Goal: Find specific page/section: Find specific page/section

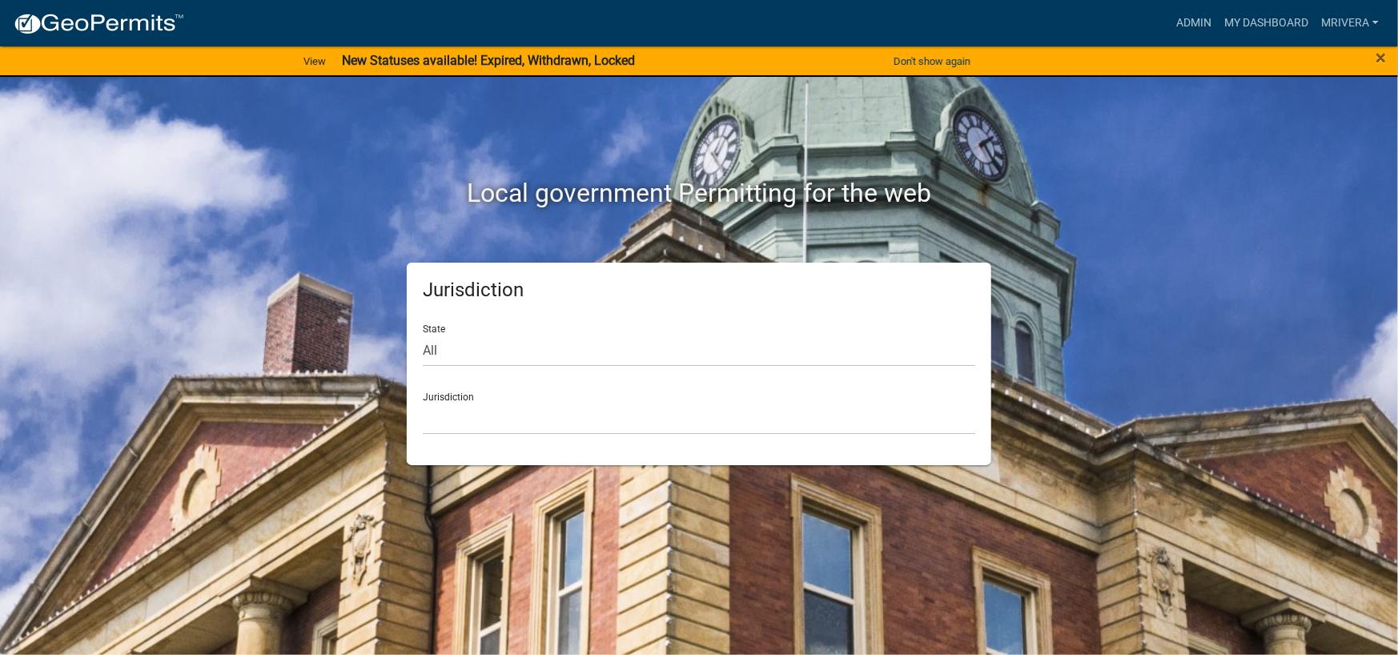
drag, startPoint x: 459, startPoint y: 400, endPoint x: 474, endPoint y: 402, distance: 15.3
click at [467, 403] on div "Jurisdiction [GEOGRAPHIC_DATA], [US_STATE] [GEOGRAPHIC_DATA], [US_STATE][PERSON…" at bounding box center [699, 406] width 552 height 55
click at [1201, 18] on link "Admin" at bounding box center [1194, 23] width 48 height 30
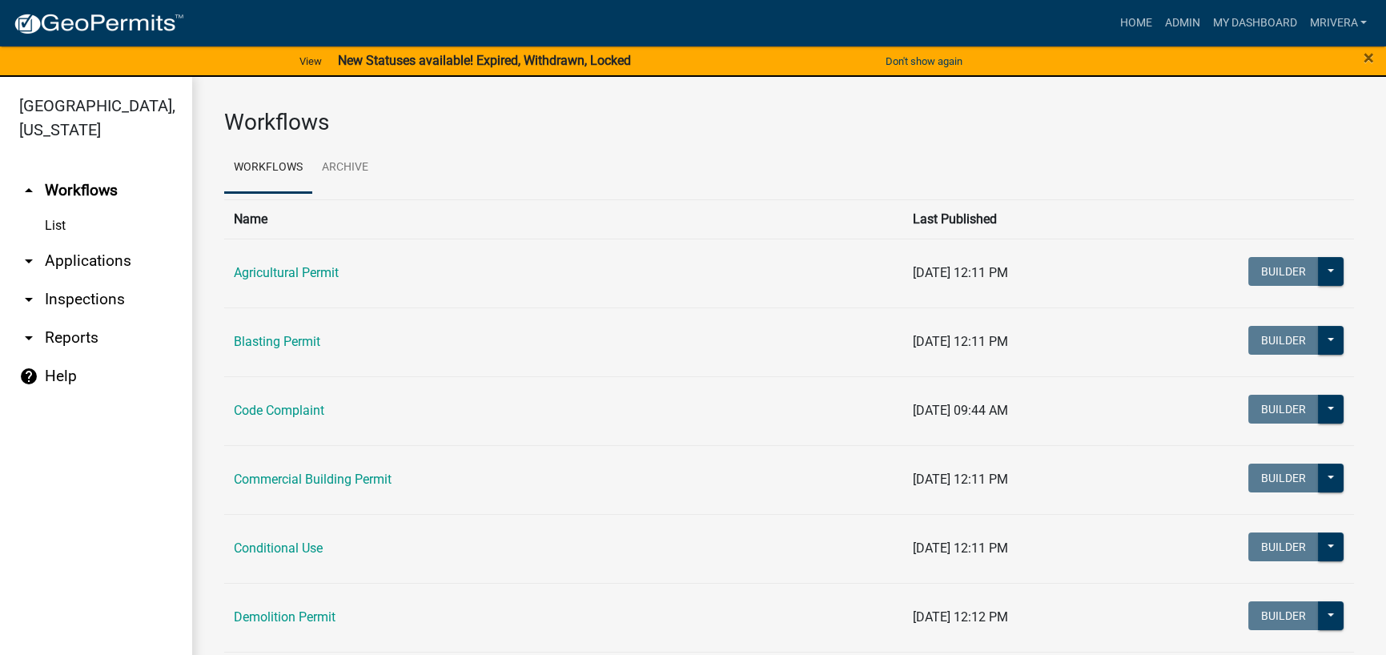
click at [80, 291] on link "arrow_drop_down Inspections" at bounding box center [96, 299] width 192 height 38
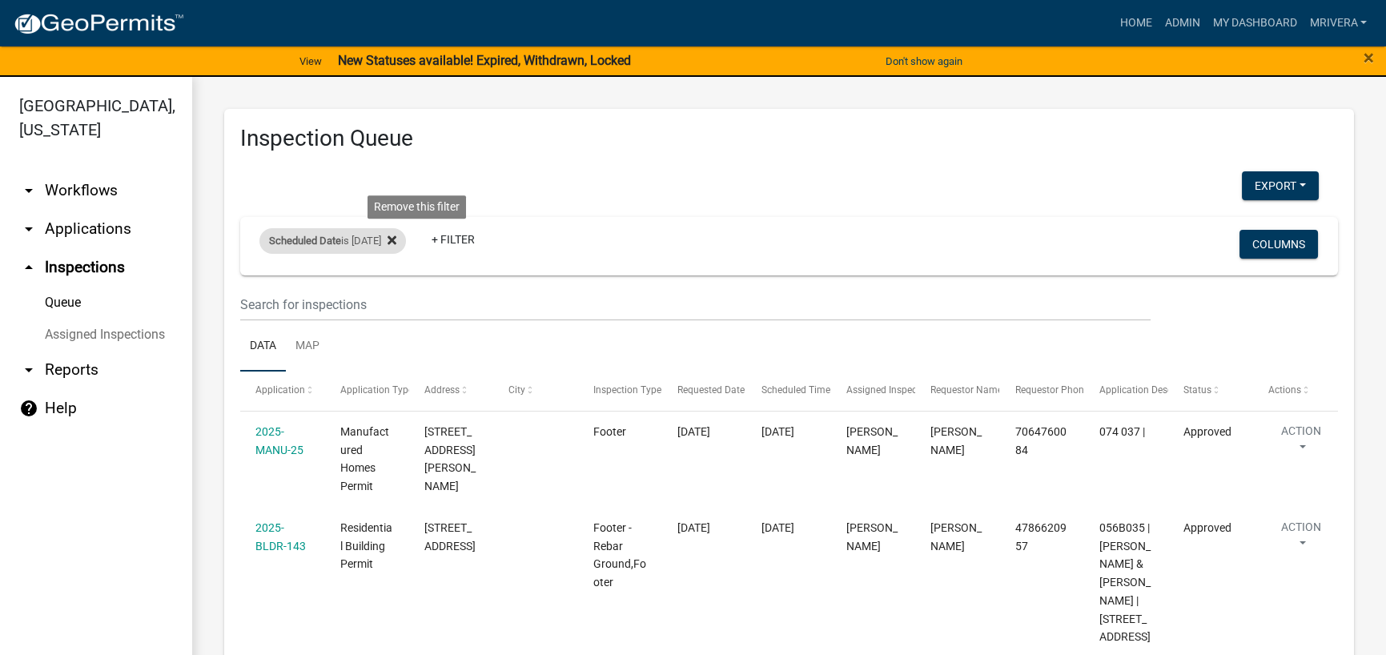
click at [396, 239] on icon at bounding box center [391, 240] width 9 height 13
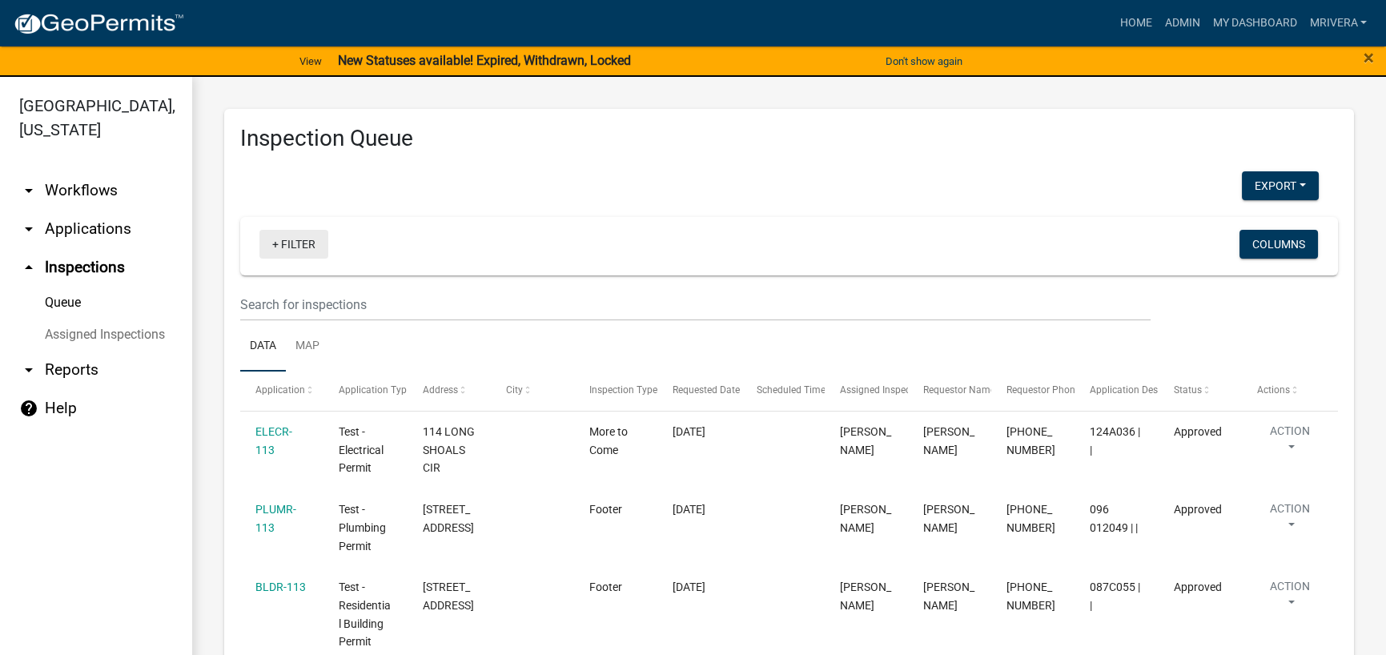
click at [300, 249] on link "+ Filter" at bounding box center [293, 244] width 69 height 29
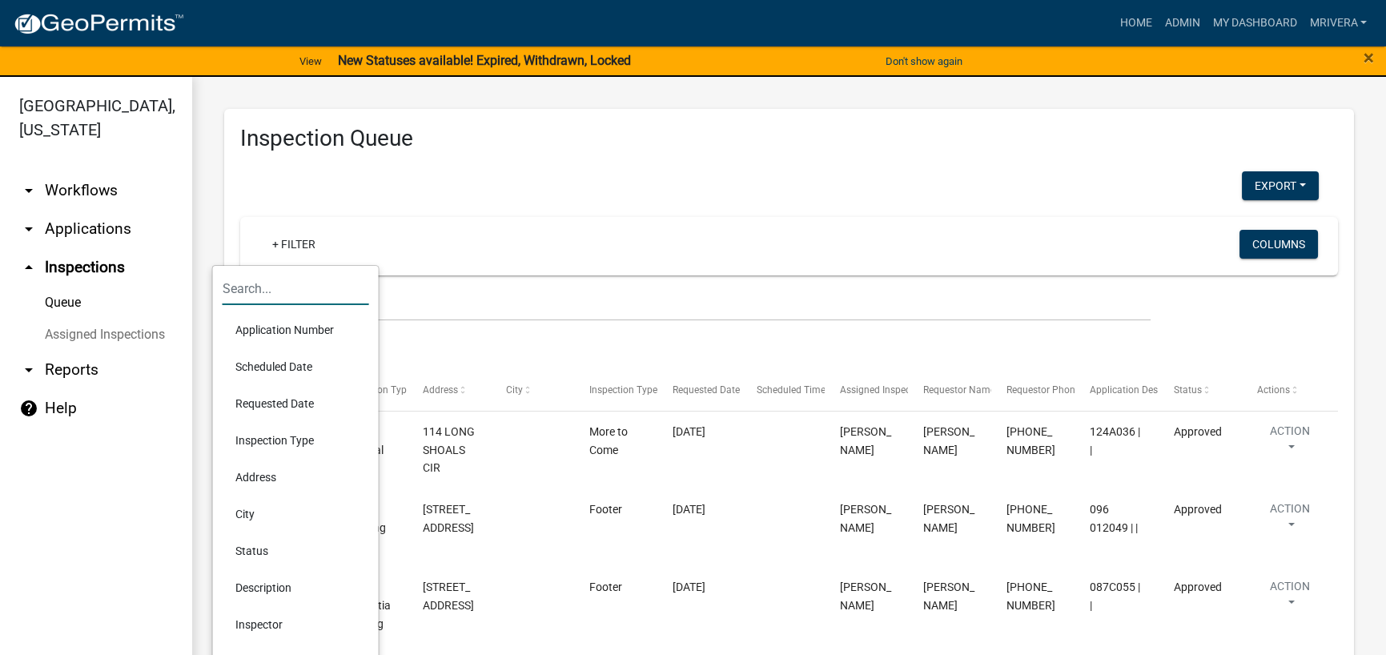
click at [312, 287] on input "text" at bounding box center [296, 288] width 147 height 33
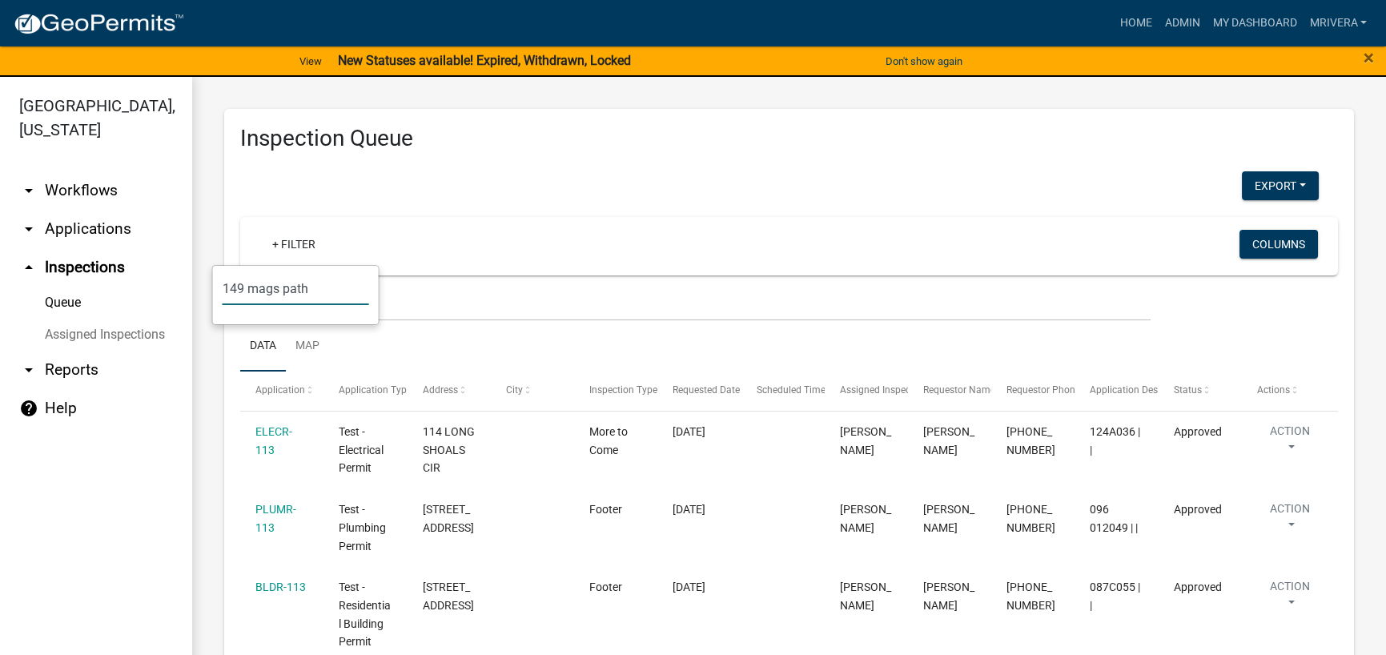
type input "149 mags path"
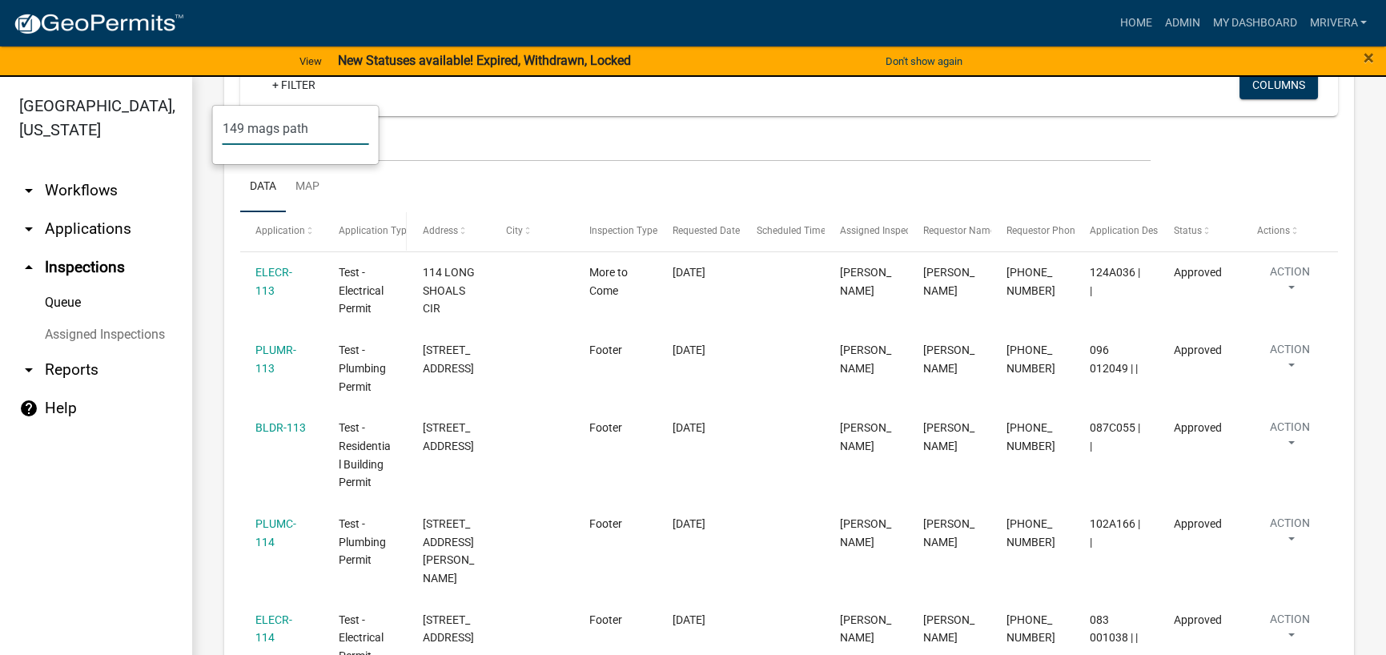
scroll to position [160, 0]
click at [345, 130] on input "149 mags path" at bounding box center [296, 128] width 147 height 33
click at [622, 108] on div "+ Filter Columns" at bounding box center [788, 86] width 1083 height 58
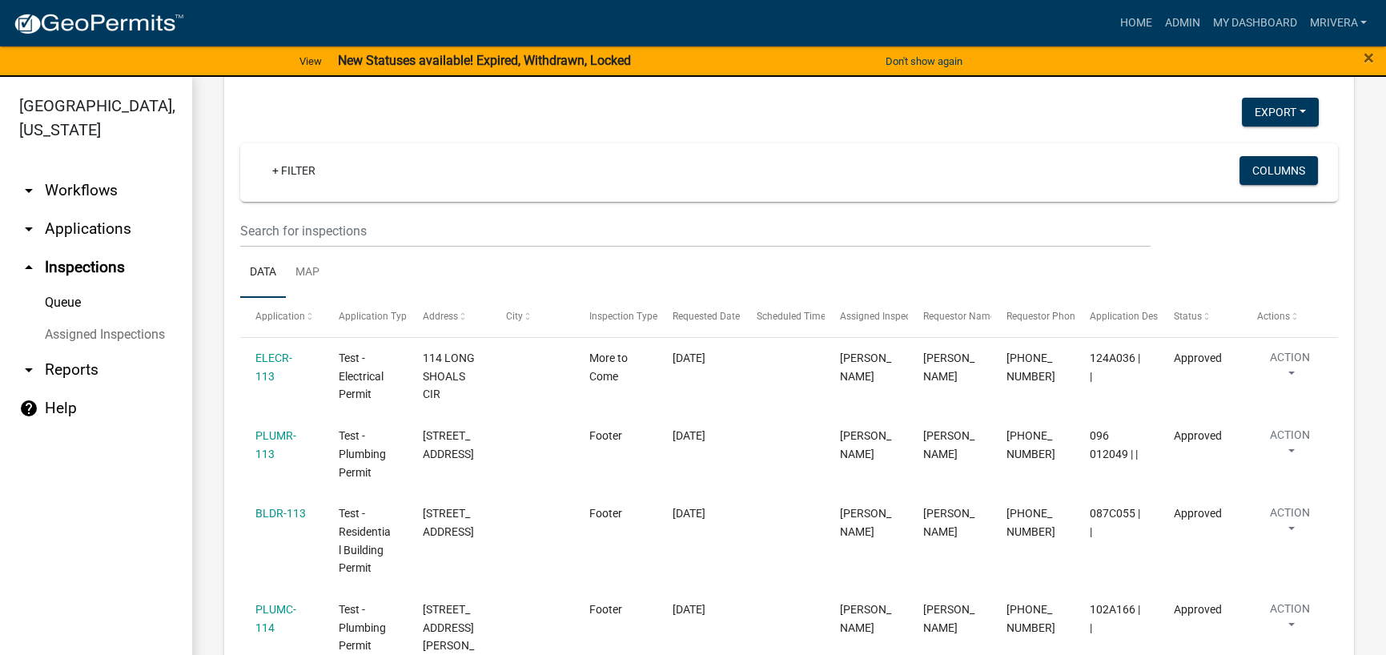
scroll to position [0, 0]
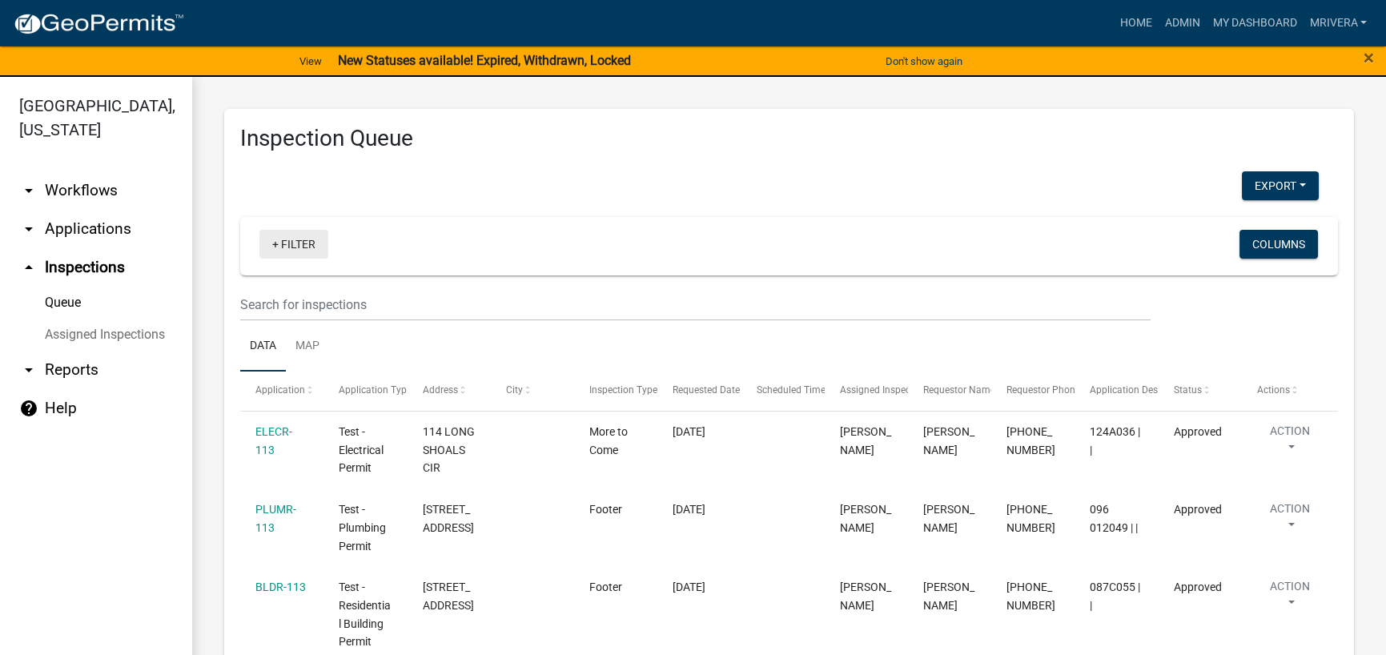
click at [298, 242] on link "+ Filter" at bounding box center [293, 244] width 69 height 29
click at [333, 277] on input "149 mags path" at bounding box center [296, 288] width 147 height 33
drag, startPoint x: 338, startPoint y: 283, endPoint x: 223, endPoint y: 287, distance: 115.4
click at [223, 287] on input "149 mags path" at bounding box center [296, 288] width 147 height 33
click at [344, 278] on input "149 mags path" at bounding box center [296, 288] width 147 height 33
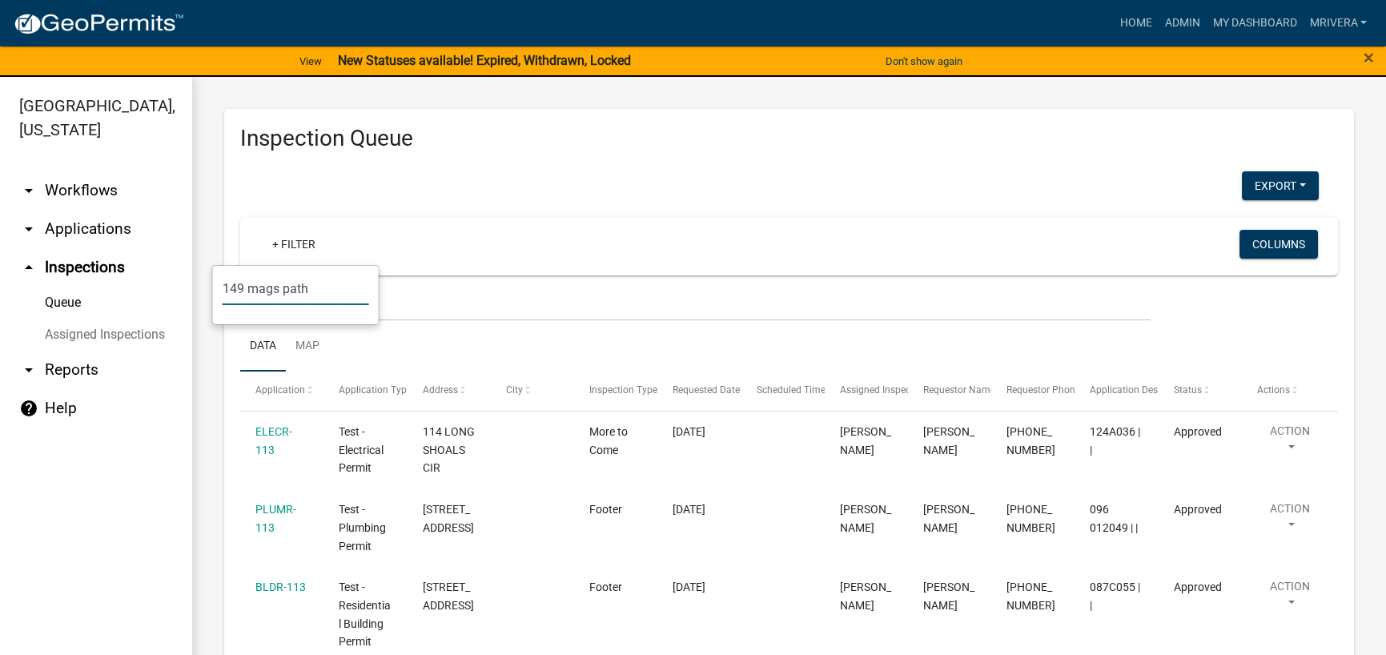
click at [345, 282] on input "149 mags path" at bounding box center [296, 288] width 147 height 33
drag, startPoint x: 343, startPoint y: 288, endPoint x: 329, endPoint y: 288, distance: 14.4
click at [343, 288] on input "149 mags path" at bounding box center [296, 288] width 147 height 33
drag, startPoint x: 325, startPoint y: 288, endPoint x: 148, endPoint y: 279, distance: 177.2
click at [148, 279] on body "Internet Explorer does NOT work with GeoPermits. Get a new browser for more sec…" at bounding box center [693, 327] width 1386 height 655
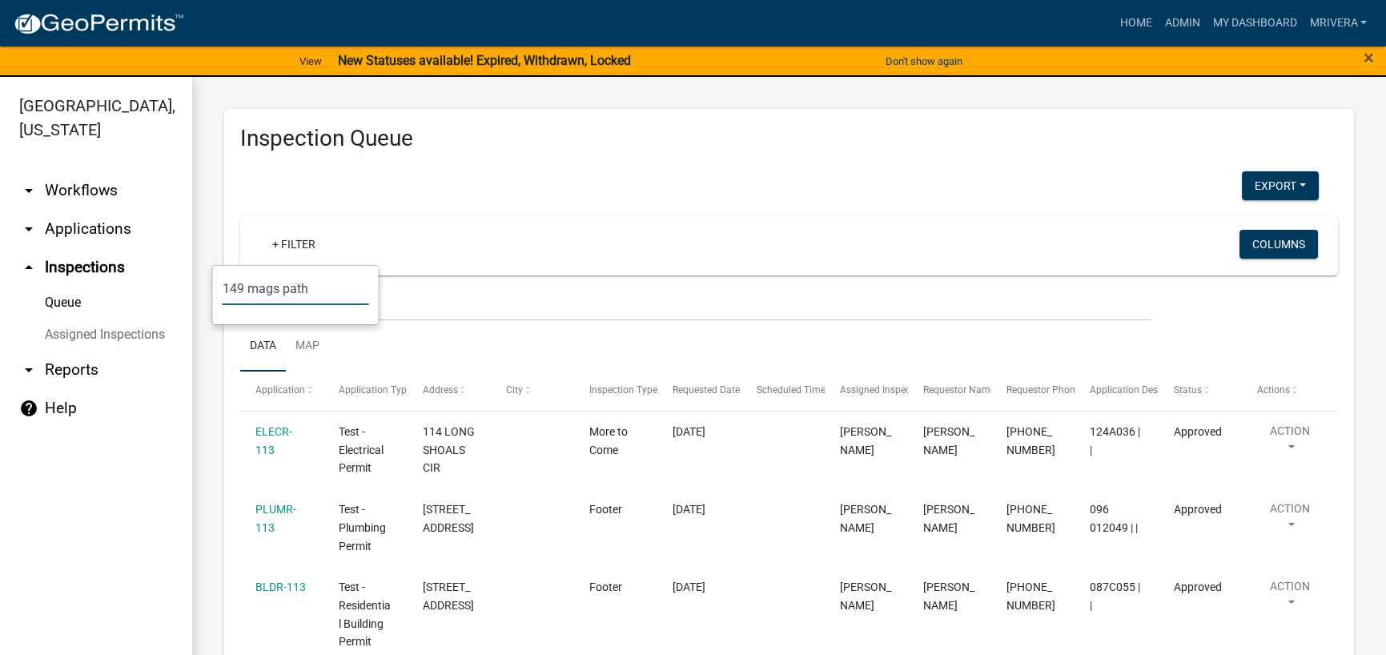
click at [331, 291] on input "149 mags path" at bounding box center [296, 288] width 147 height 33
click at [336, 299] on input "149 mags path" at bounding box center [296, 288] width 147 height 33
click at [412, 241] on div "+ Filter" at bounding box center [608, 246] width 722 height 33
click at [104, 271] on link "arrow_drop_up Inspections" at bounding box center [96, 267] width 192 height 38
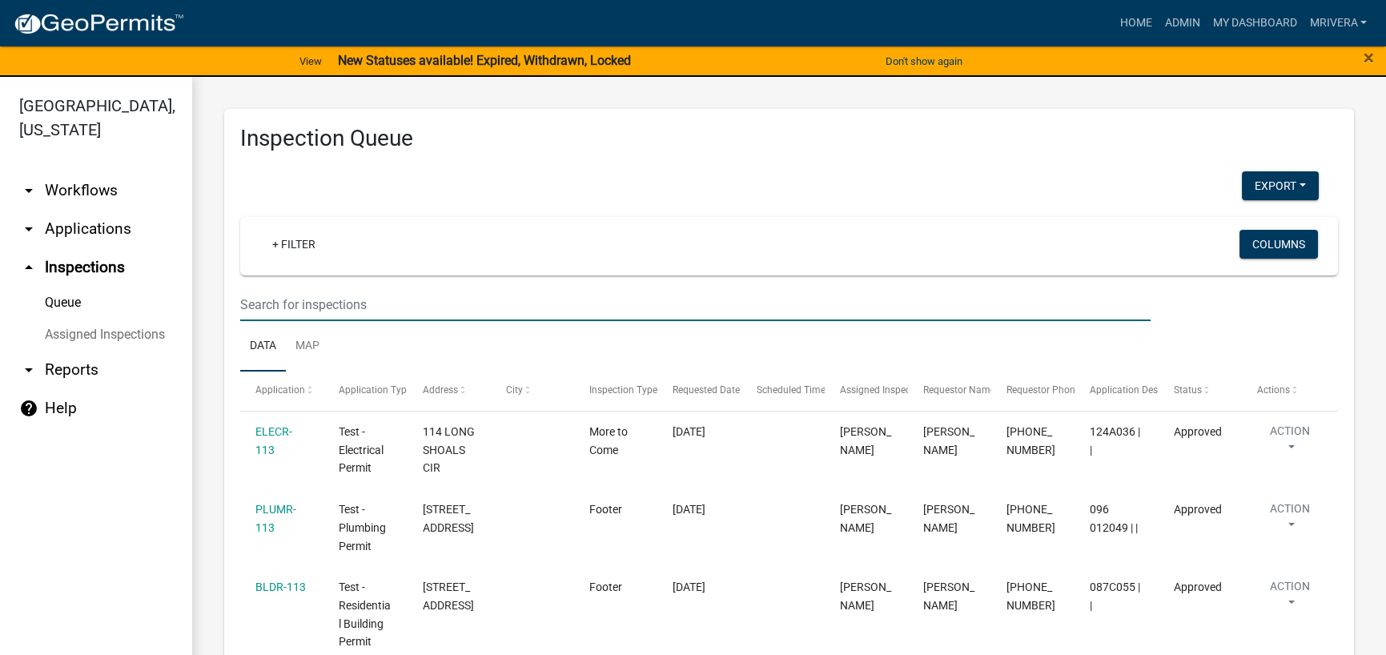
click at [331, 311] on input "text" at bounding box center [695, 304] width 910 height 33
click at [342, 303] on input "text" at bounding box center [695, 304] width 910 height 33
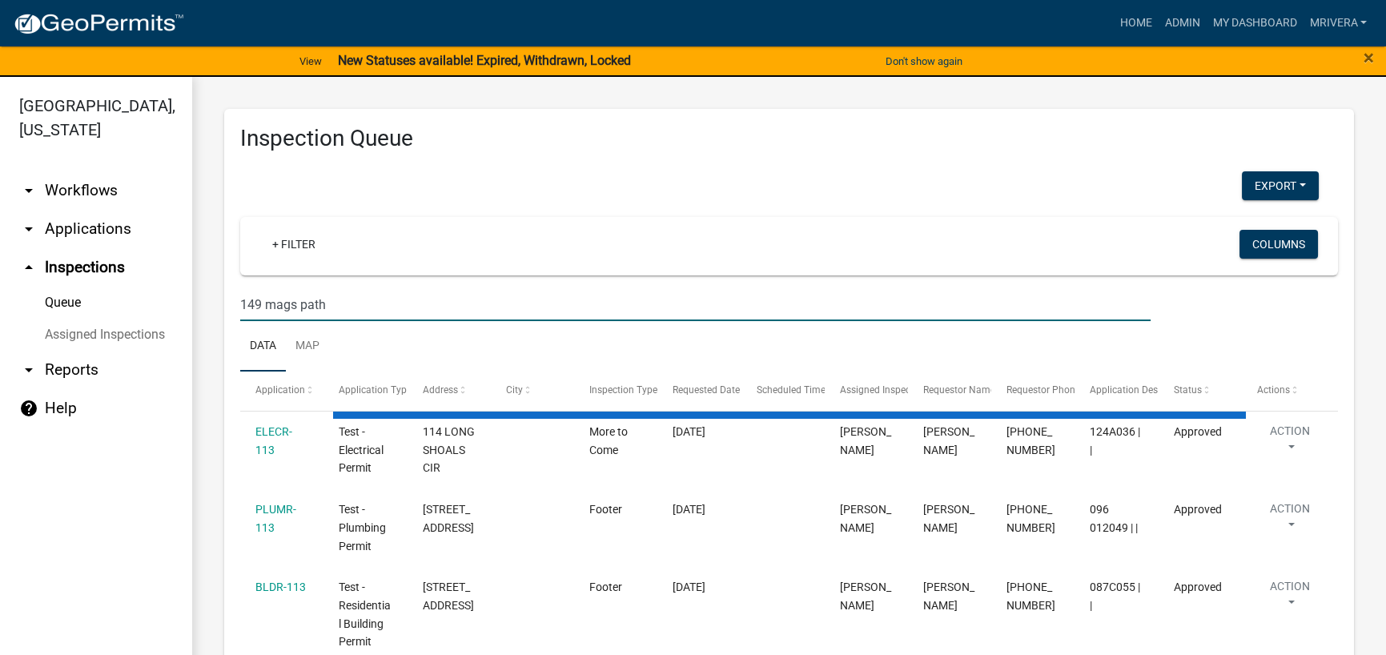
type input "149 mags path"
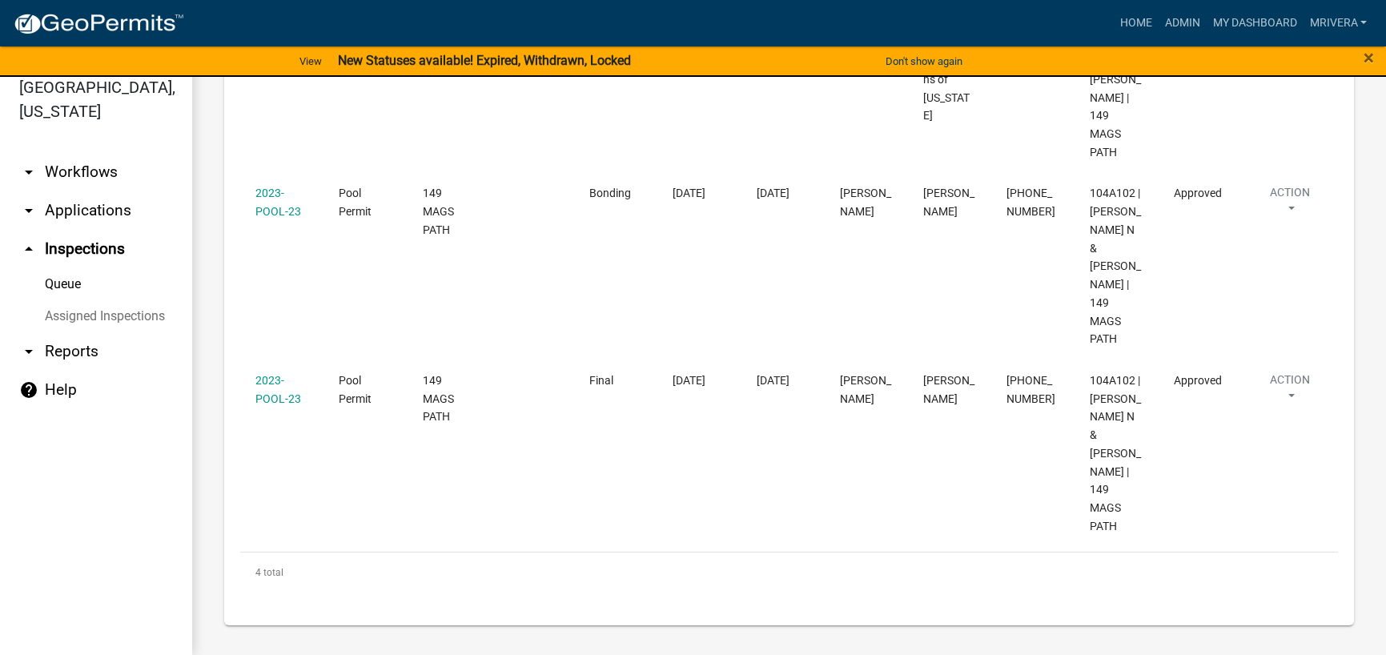
scroll to position [8, 0]
